Goal: Task Accomplishment & Management: Use online tool/utility

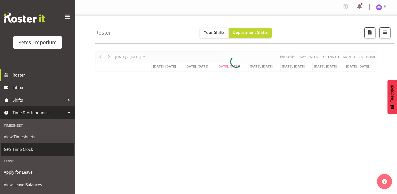
click at [27, 149] on span "GPS Time Clock" at bounding box center [38, 149] width 68 height 8
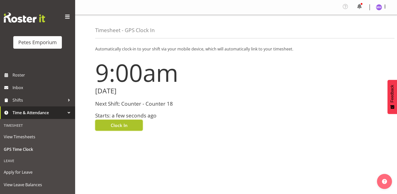
click at [126, 123] on span "Clock In" at bounding box center [119, 125] width 17 height 7
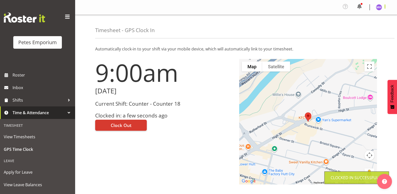
click at [383, 8] on span at bounding box center [385, 7] width 6 height 6
click at [372, 26] on link "Log Out" at bounding box center [364, 27] width 48 height 9
